Goal: Task Accomplishment & Management: Manage account settings

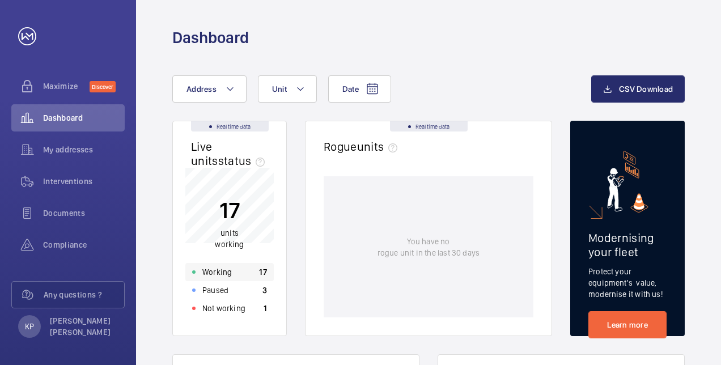
click at [232, 272] on div "Working 17" at bounding box center [229, 272] width 88 height 18
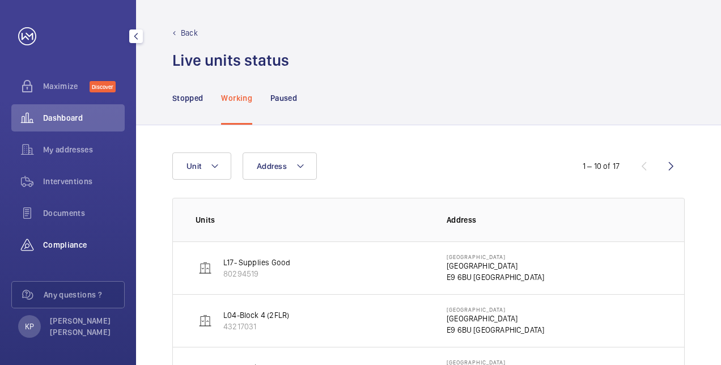
click at [60, 255] on div "Compliance" at bounding box center [67, 244] width 113 height 27
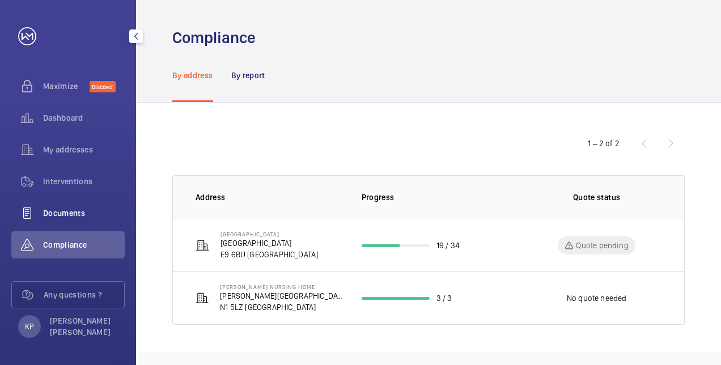
click at [71, 218] on span "Documents" at bounding box center [84, 212] width 82 height 11
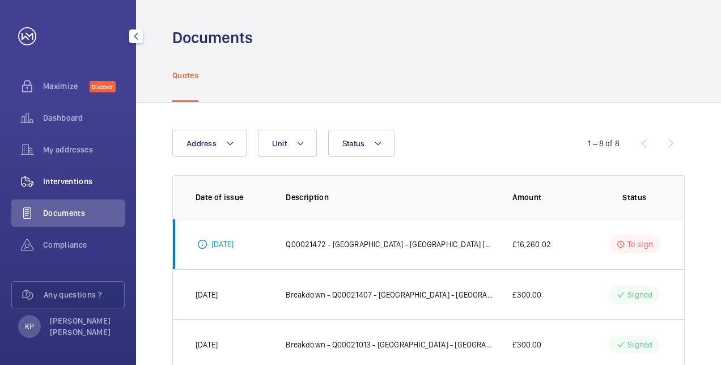
click at [73, 187] on div "Interventions" at bounding box center [67, 181] width 113 height 27
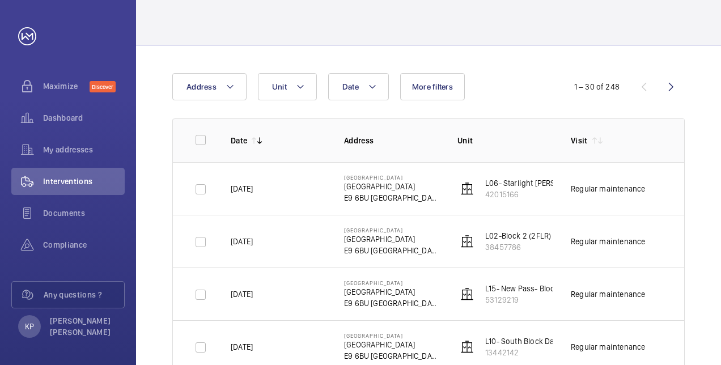
scroll to position [170, 0]
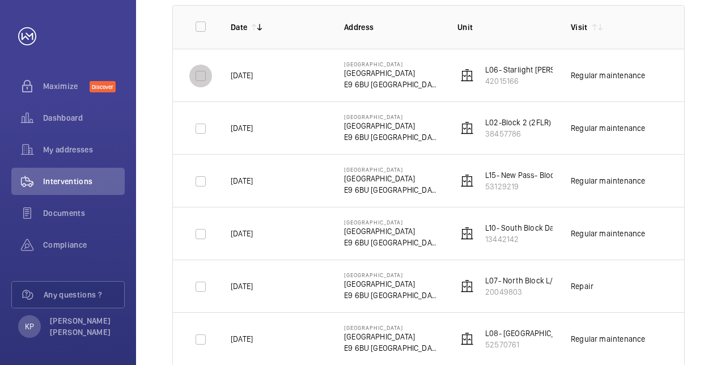
click at [203, 78] on input "checkbox" at bounding box center [200, 76] width 23 height 23
checkbox input "true"
click at [198, 126] on input "checkbox" at bounding box center [200, 128] width 23 height 23
checkbox input "true"
click at [198, 185] on input "checkbox" at bounding box center [200, 181] width 23 height 23
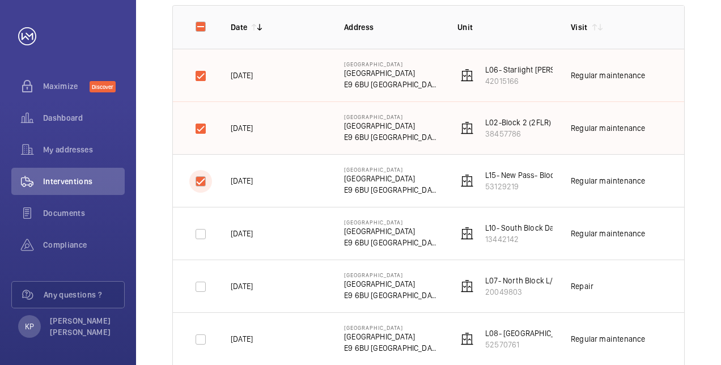
checkbox input "true"
click at [196, 235] on input "checkbox" at bounding box center [200, 234] width 23 height 23
checkbox input "true"
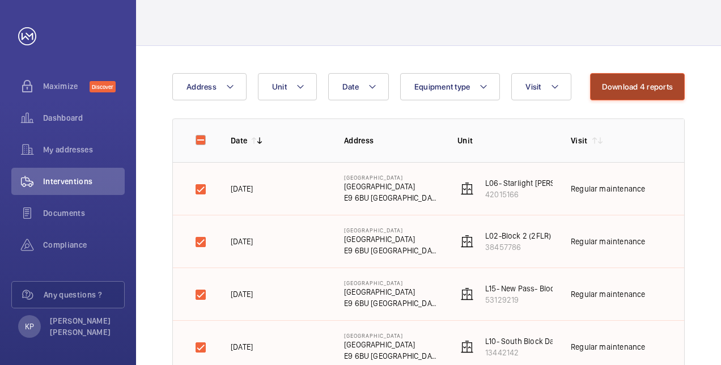
click at [656, 89] on button "Download 4 reports" at bounding box center [637, 86] width 95 height 27
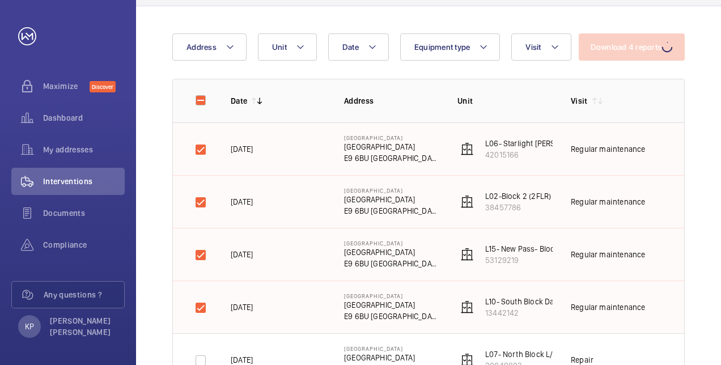
scroll to position [113, 0]
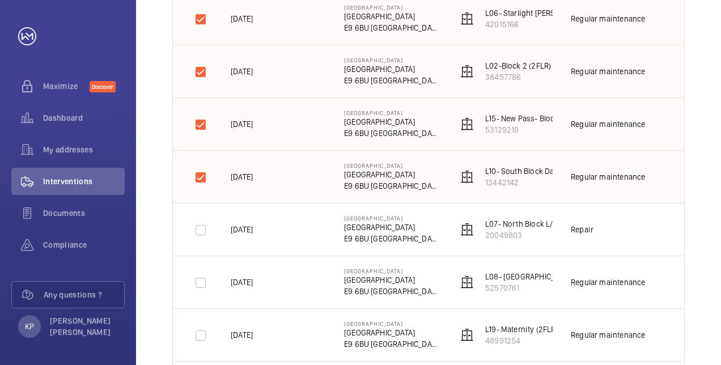
scroll to position [283, 0]
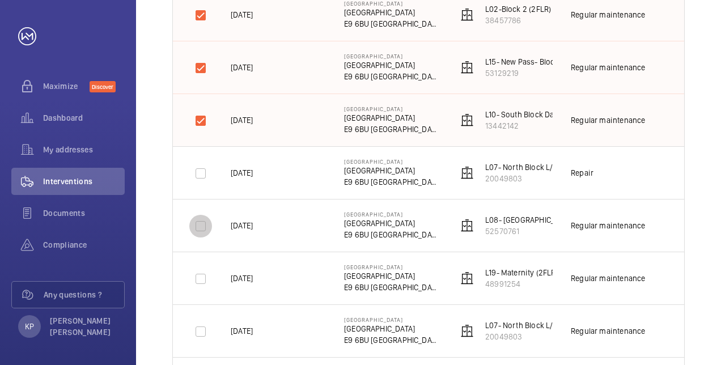
click at [203, 227] on input "checkbox" at bounding box center [200, 226] width 23 height 23
checkbox input "true"
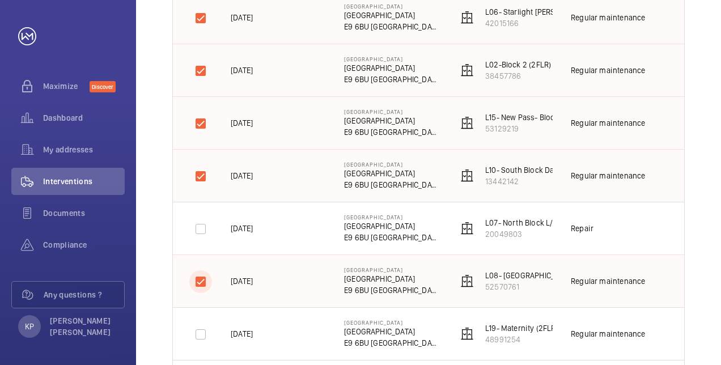
scroll to position [113, 0]
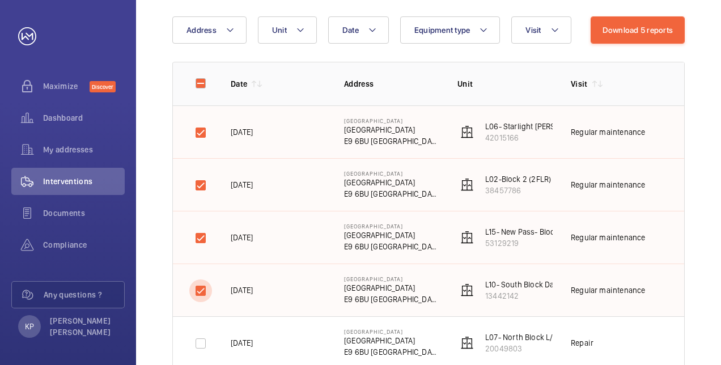
click at [200, 288] on input "checkbox" at bounding box center [200, 290] width 23 height 23
checkbox input "false"
click at [200, 234] on input "checkbox" at bounding box center [200, 238] width 23 height 23
checkbox input "false"
drag, startPoint x: 203, startPoint y: 187, endPoint x: 204, endPoint y: 169, distance: 17.6
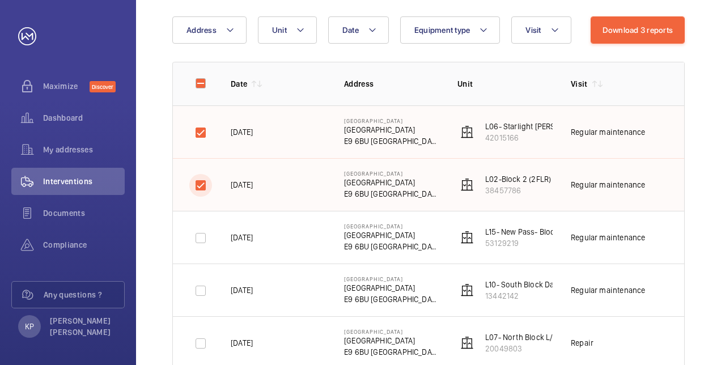
click at [203, 186] on input "checkbox" at bounding box center [200, 185] width 23 height 23
checkbox input "false"
click at [204, 132] on input "checkbox" at bounding box center [200, 132] width 23 height 23
checkbox input "false"
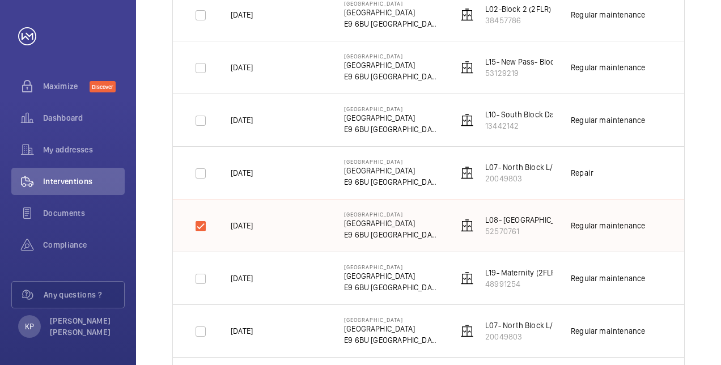
scroll to position [340, 0]
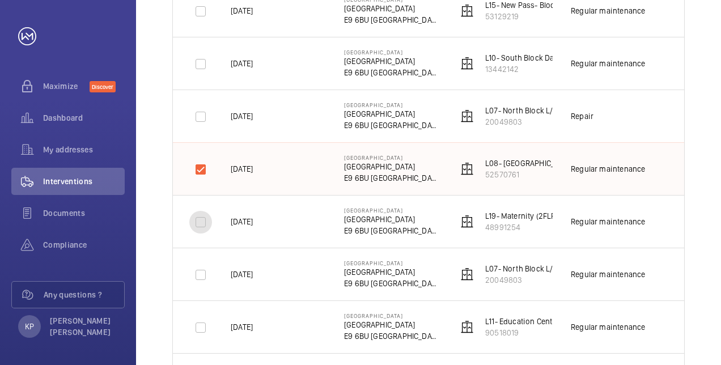
click at [207, 223] on input "checkbox" at bounding box center [200, 222] width 23 height 23
checkbox input "true"
click at [203, 276] on input "checkbox" at bounding box center [200, 275] width 23 height 23
checkbox input "true"
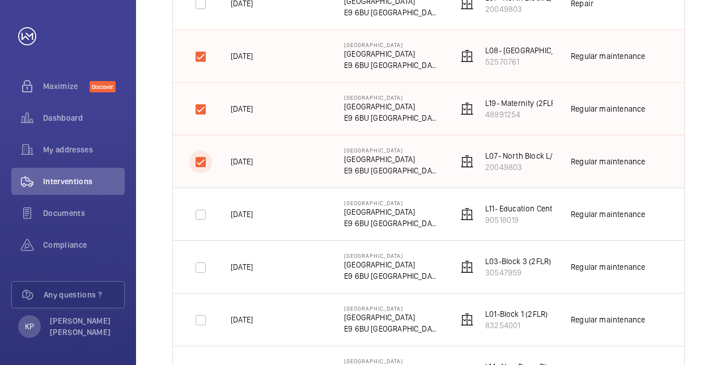
scroll to position [454, 0]
click at [195, 214] on input "checkbox" at bounding box center [200, 214] width 23 height 23
checkbox input "true"
click at [198, 270] on input "checkbox" at bounding box center [200, 267] width 23 height 23
checkbox input "true"
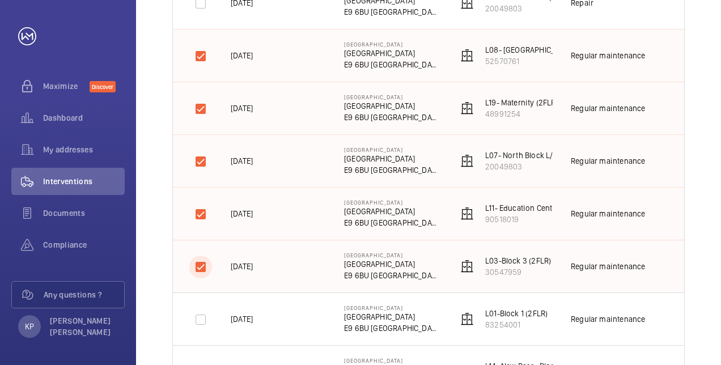
scroll to position [510, 0]
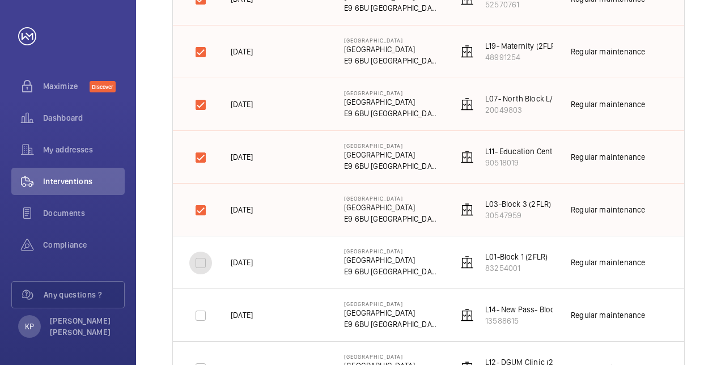
click at [202, 264] on input "checkbox" at bounding box center [200, 263] width 23 height 23
checkbox input "true"
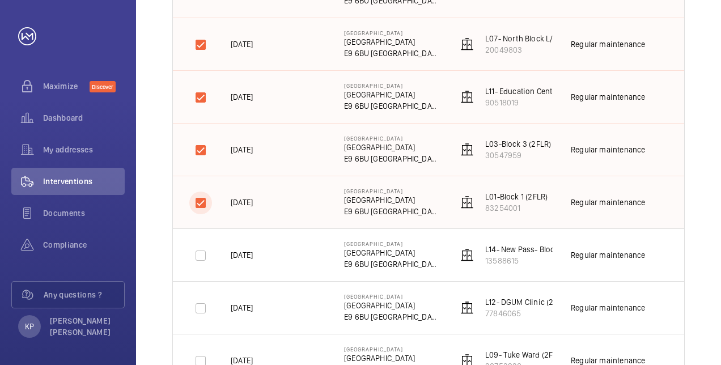
scroll to position [624, 0]
click at [204, 197] on input "checkbox" at bounding box center [200, 202] width 23 height 23
checkbox input "true"
click at [197, 252] on input "checkbox" at bounding box center [200, 255] width 23 height 23
checkbox input "true"
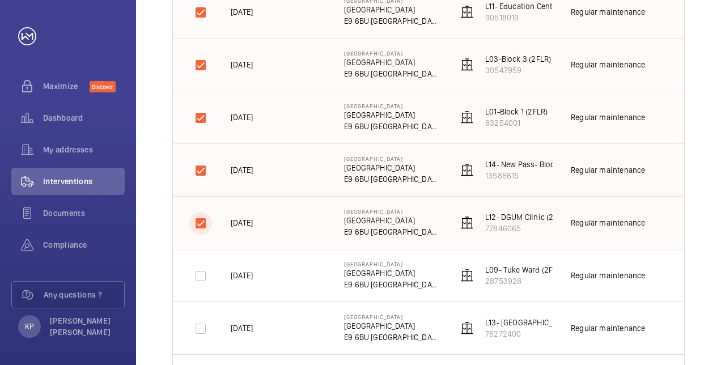
scroll to position [680, 0]
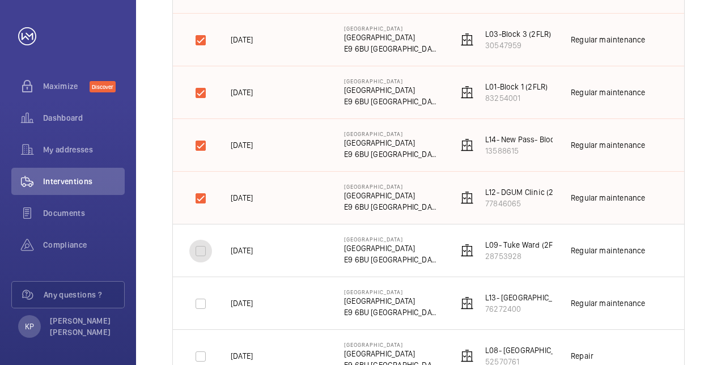
click at [197, 249] on input "checkbox" at bounding box center [200, 251] width 23 height 23
checkbox input "true"
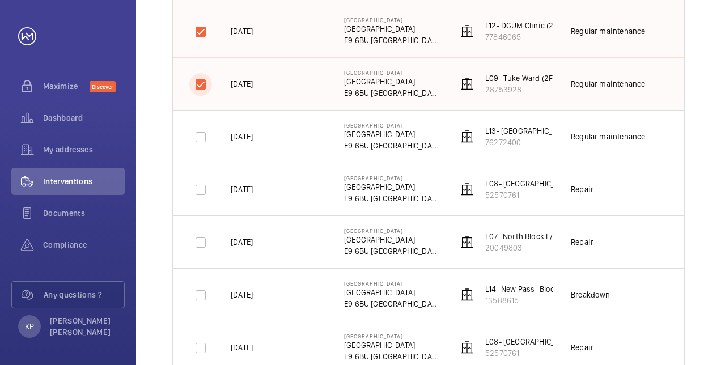
scroll to position [850, 0]
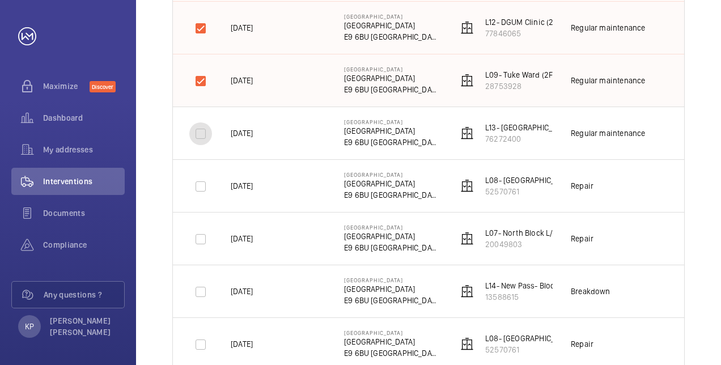
click at [199, 135] on input "checkbox" at bounding box center [200, 133] width 23 height 23
checkbox input "true"
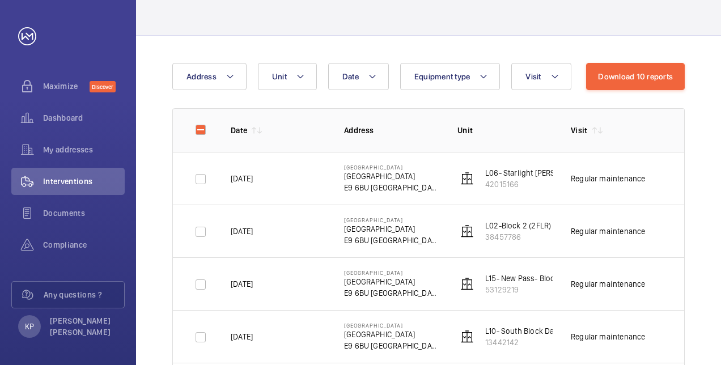
scroll to position [0, 0]
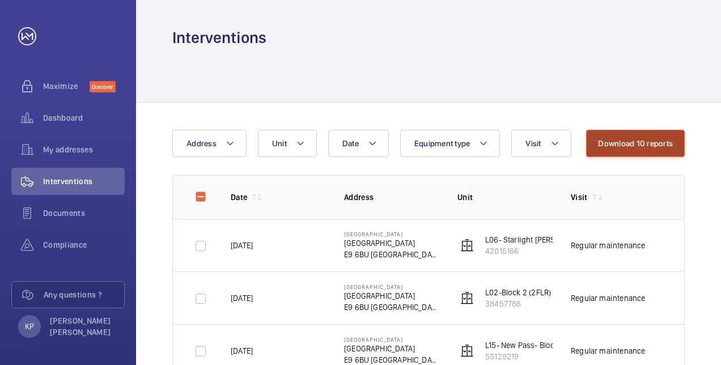
click at [660, 142] on button "Download 10 reports" at bounding box center [635, 143] width 99 height 27
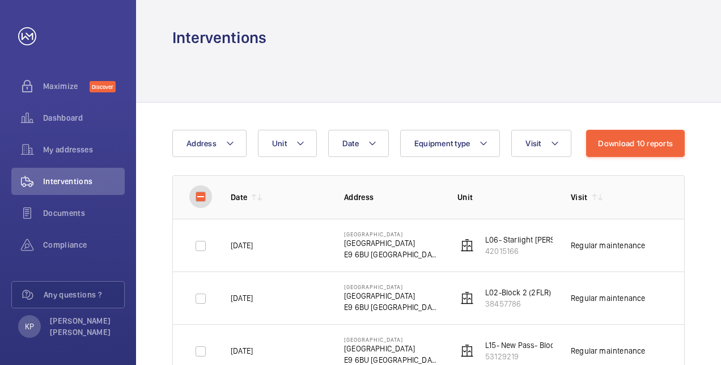
click at [197, 193] on input "checkbox" at bounding box center [200, 196] width 23 height 23
checkbox input "true"
checkbox input "false"
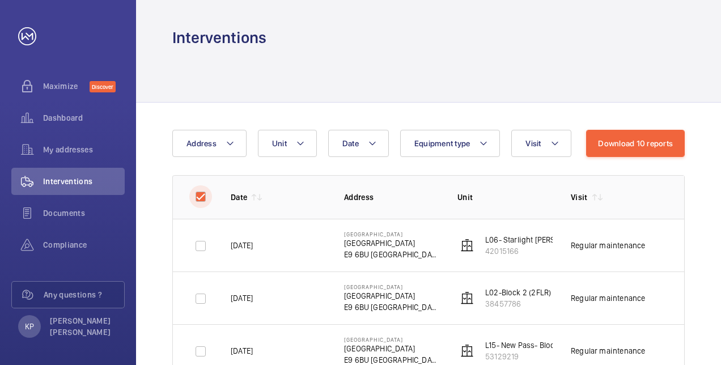
checkbox input "false"
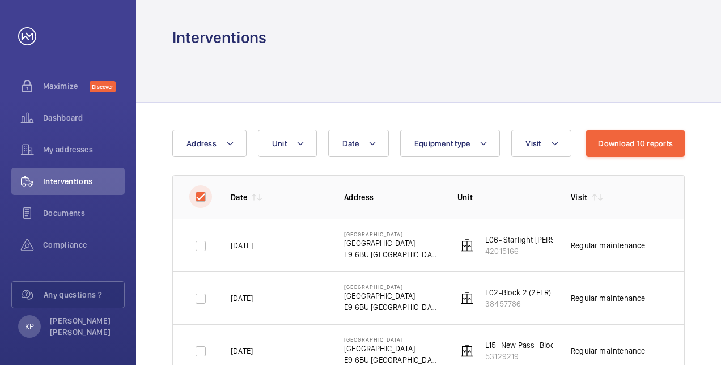
checkbox input "false"
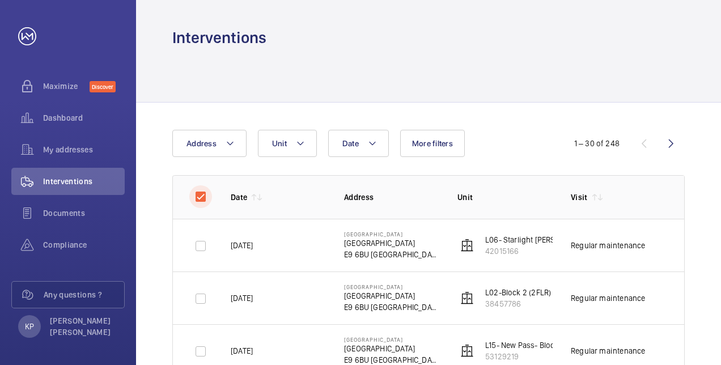
click at [197, 193] on input "checkbox" at bounding box center [200, 196] width 23 height 23
checkbox input "false"
checkbox input "true"
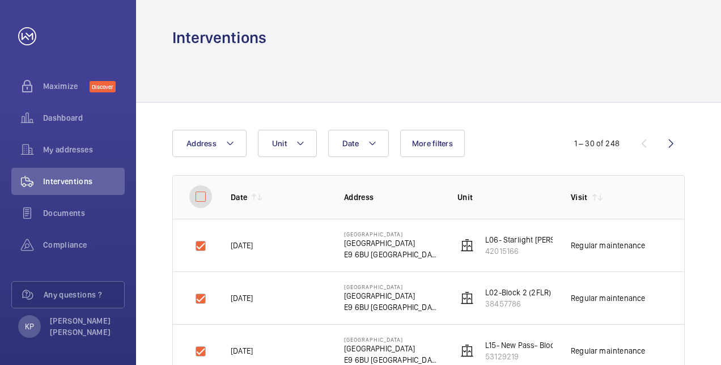
checkbox input "true"
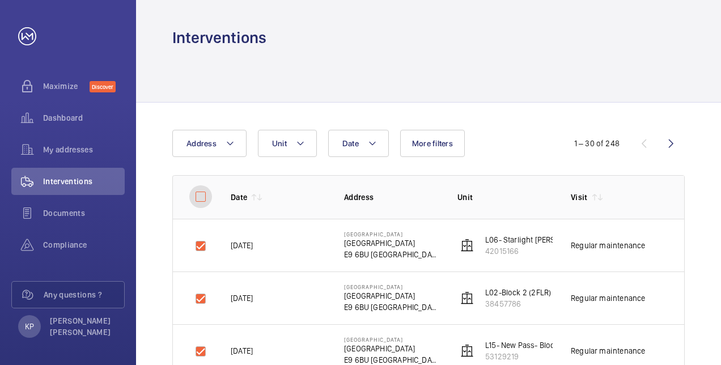
checkbox input "true"
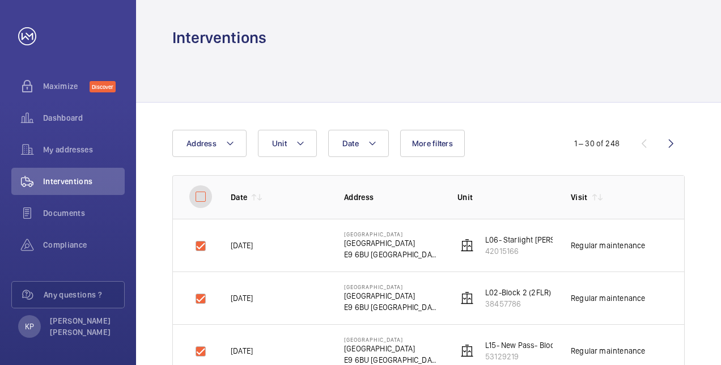
checkbox input "true"
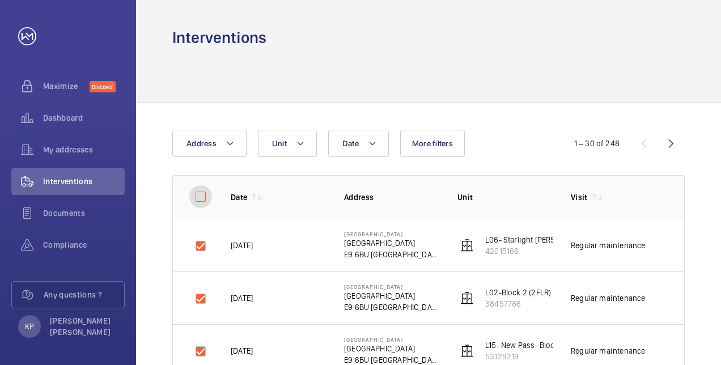
checkbox input "true"
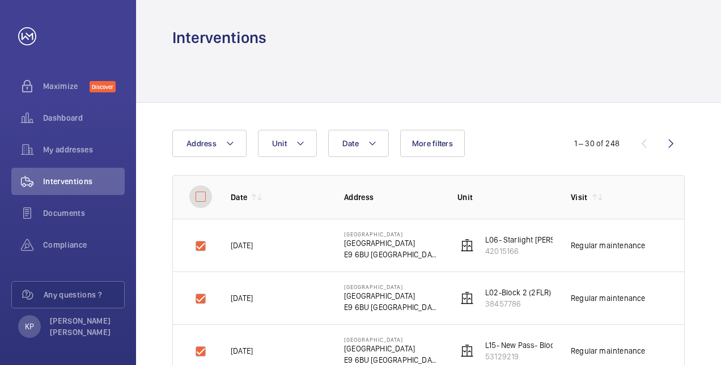
checkbox input "true"
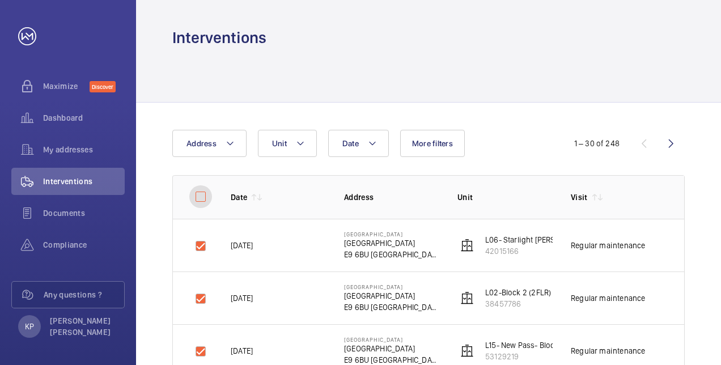
checkbox input "true"
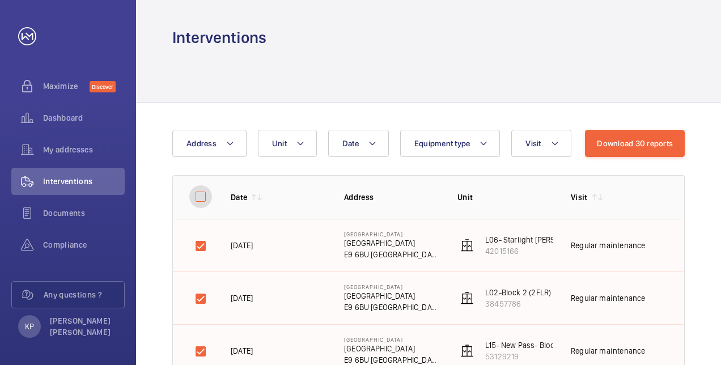
click at [201, 195] on input "checkbox" at bounding box center [200, 196] width 23 height 23
checkbox input "false"
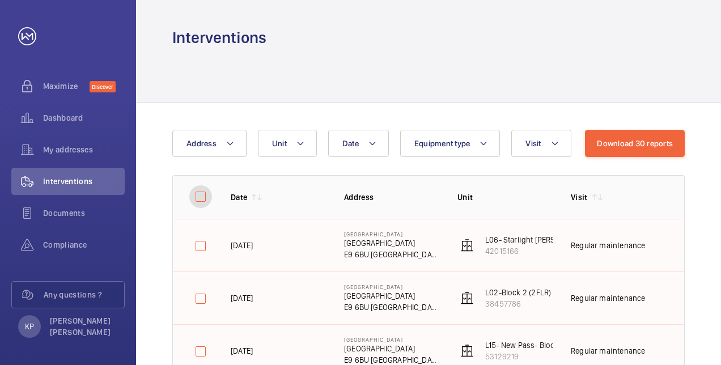
checkbox input "false"
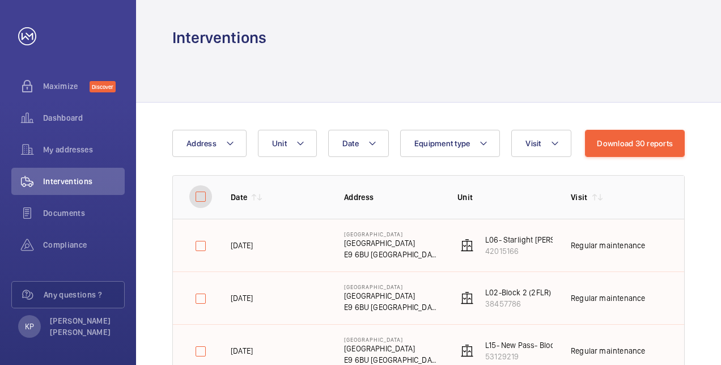
checkbox input "false"
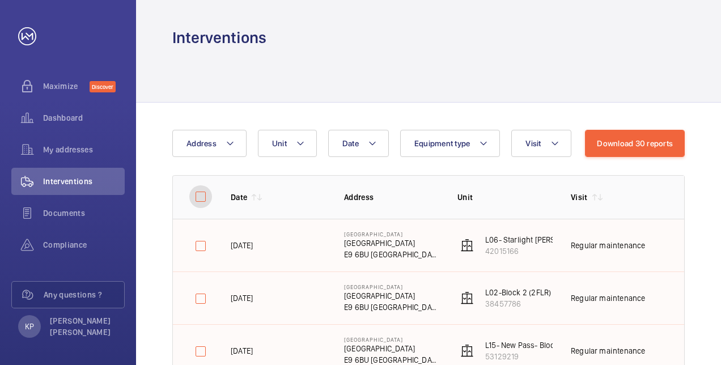
checkbox input "false"
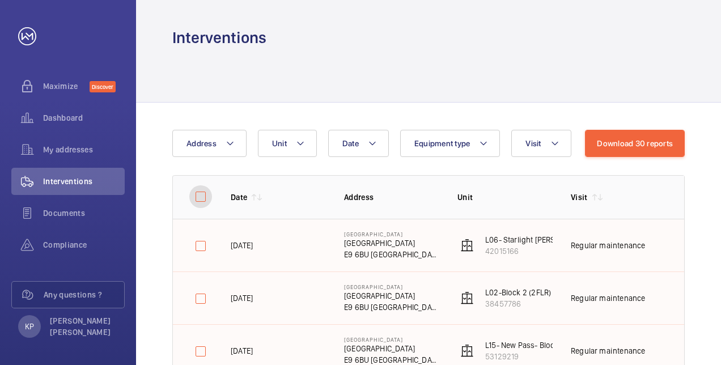
checkbox input "false"
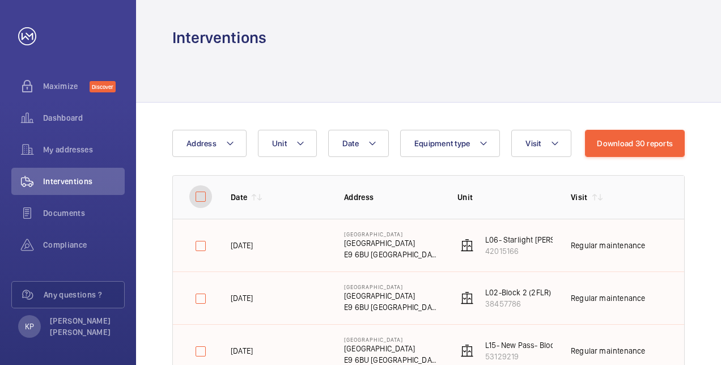
checkbox input "false"
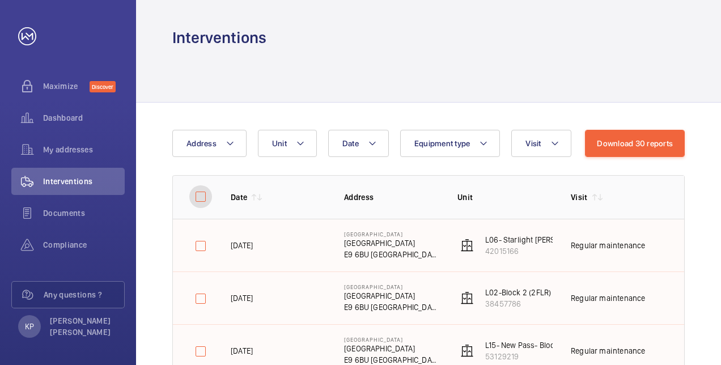
checkbox input "false"
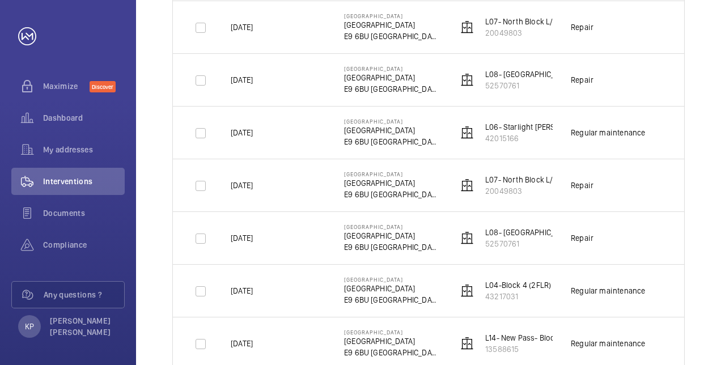
scroll to position [1230, 0]
